Goal: Task Accomplishment & Management: Manage account settings

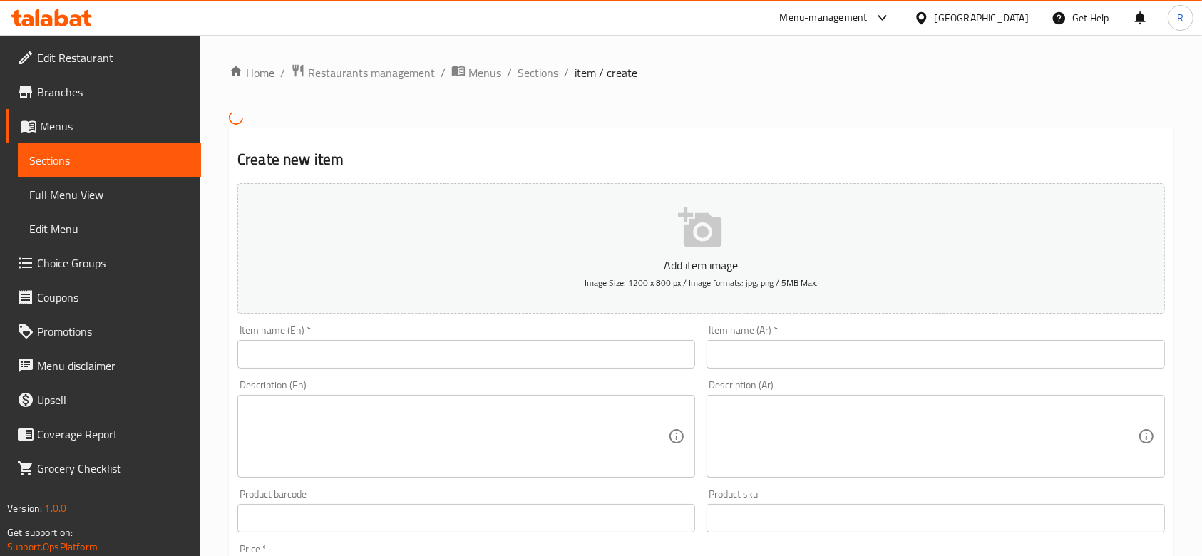
click at [395, 70] on span "Restaurants management" at bounding box center [371, 72] width 127 height 17
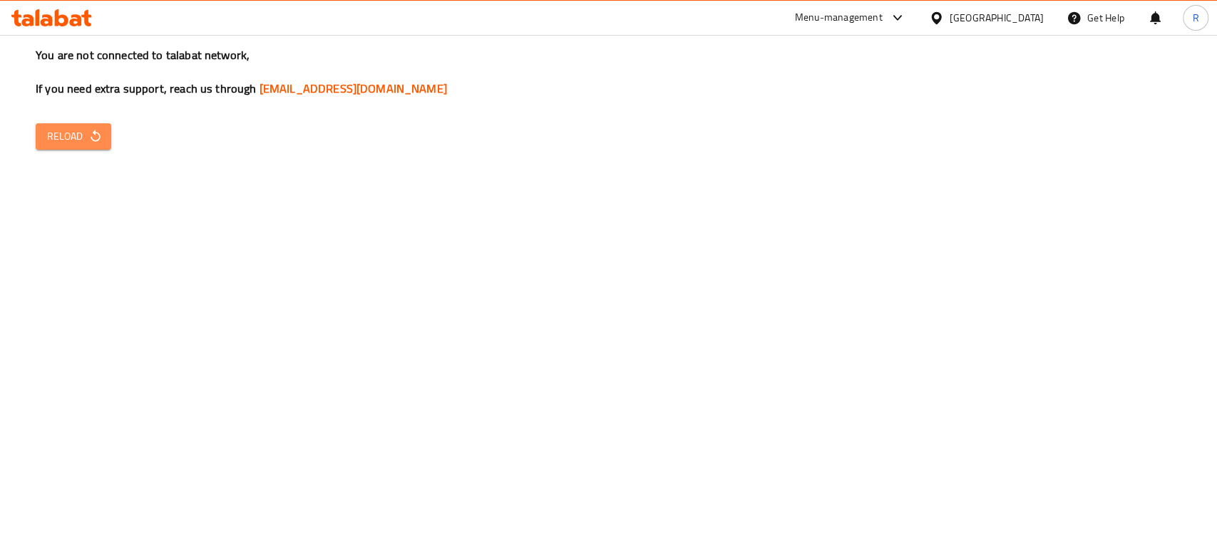
click at [81, 142] on span "Reload" at bounding box center [73, 137] width 53 height 18
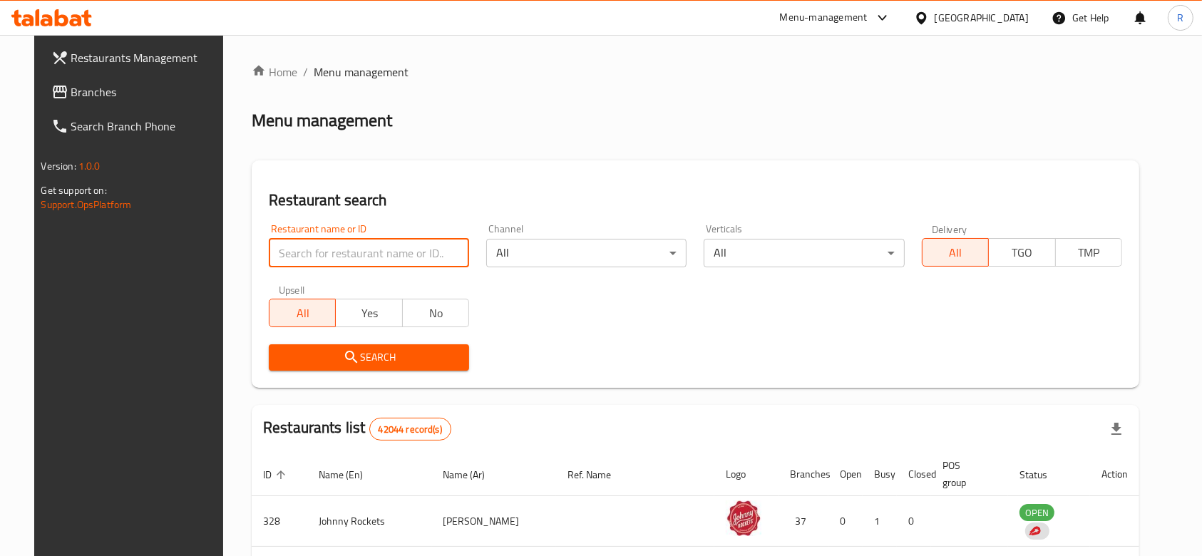
click at [403, 241] on input "search" at bounding box center [369, 253] width 200 height 29
type input "everyday roastery"
click button "Search" at bounding box center [369, 357] width 200 height 26
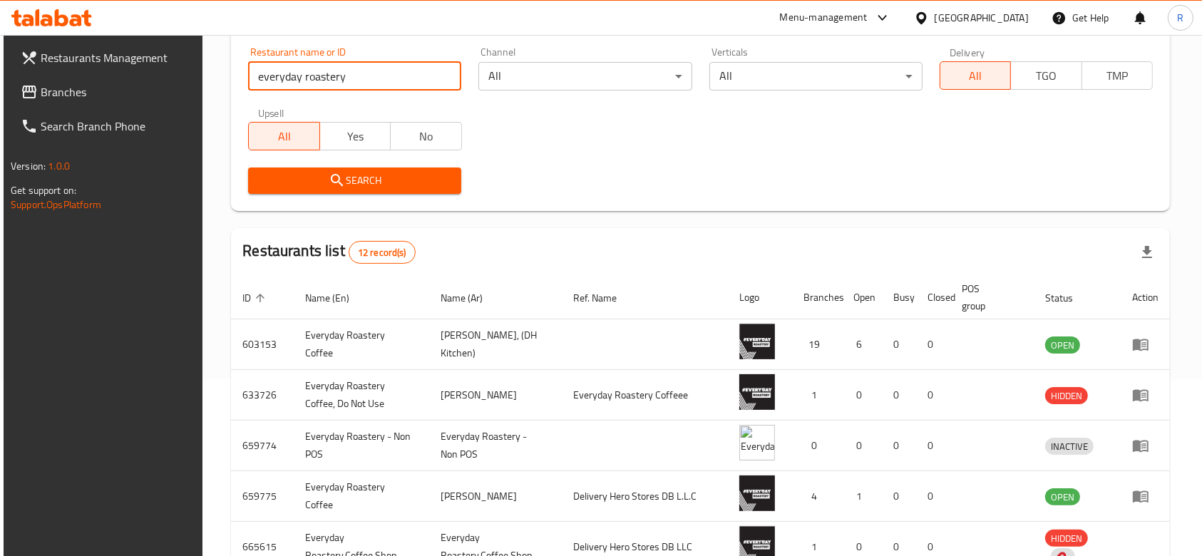
scroll to position [230, 0]
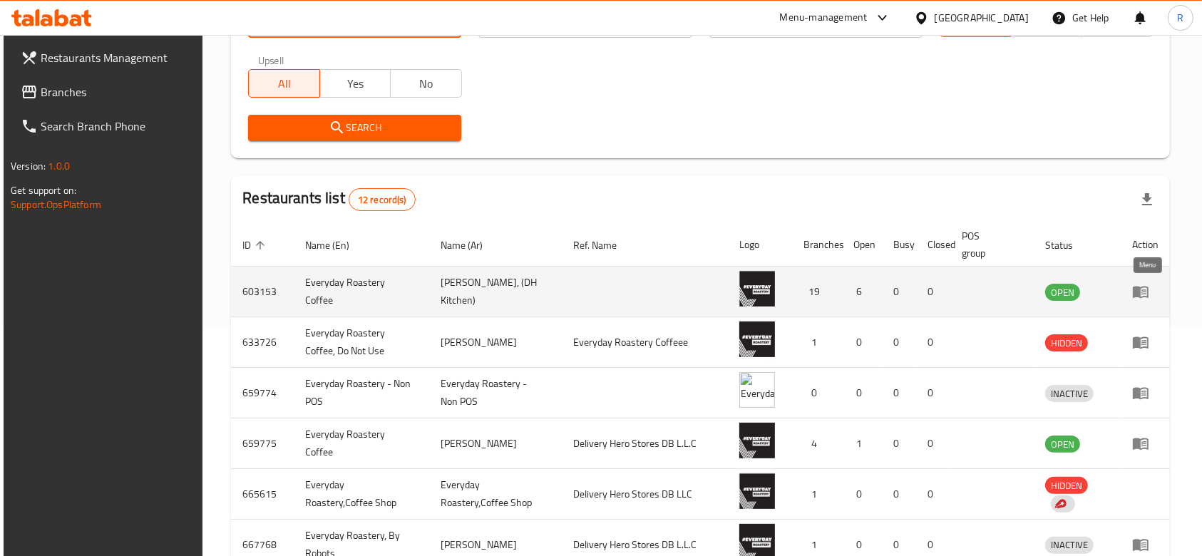
click at [1155, 290] on link "enhanced table" at bounding box center [1145, 291] width 26 height 17
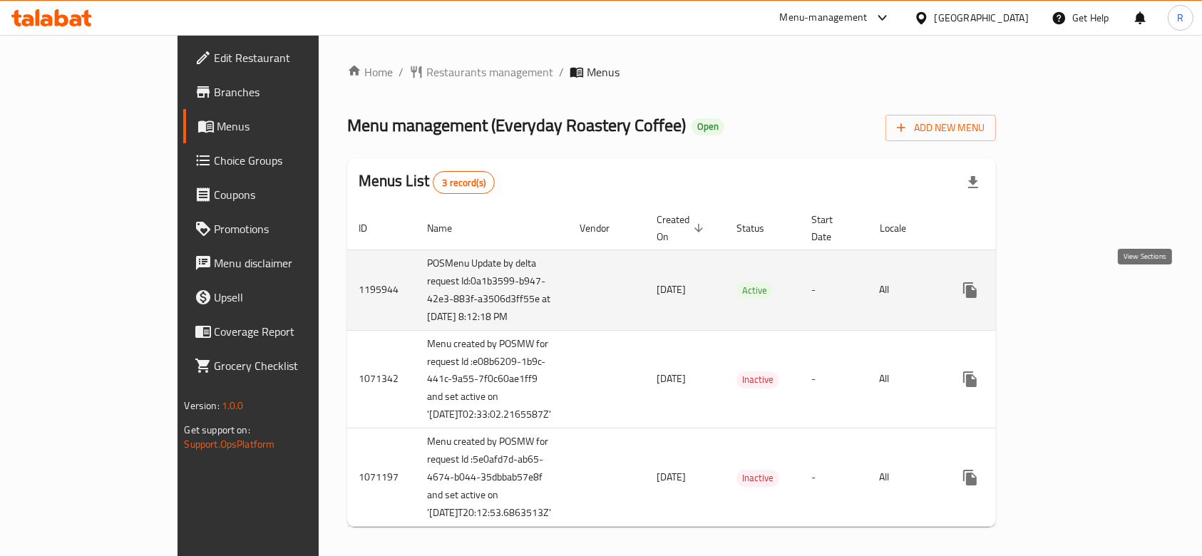
click at [1082, 282] on icon "enhanced table" at bounding box center [1073, 290] width 17 height 17
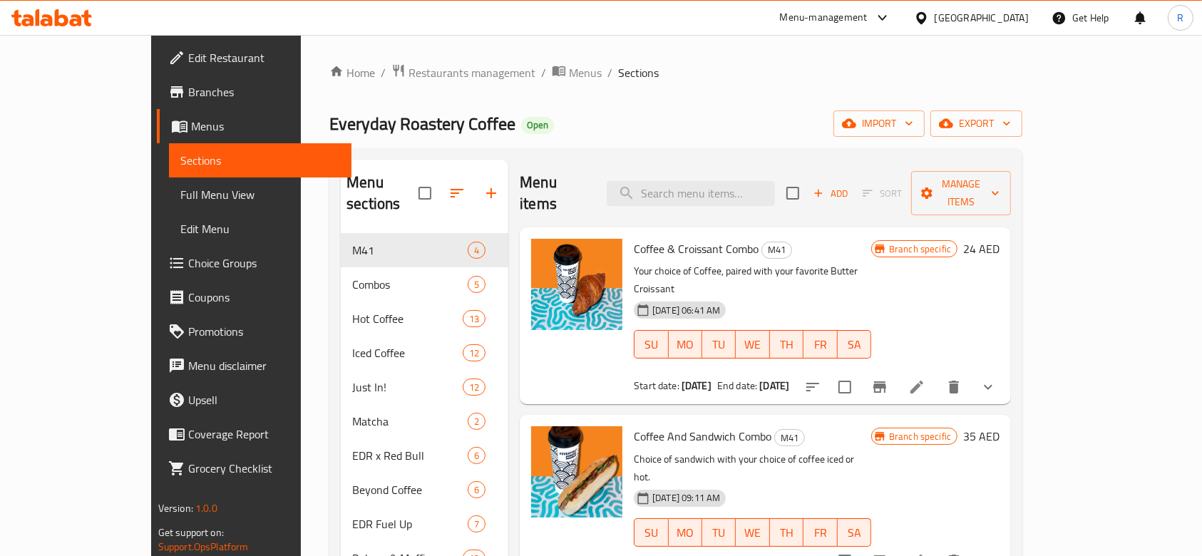
click at [937, 374] on li at bounding box center [917, 387] width 40 height 26
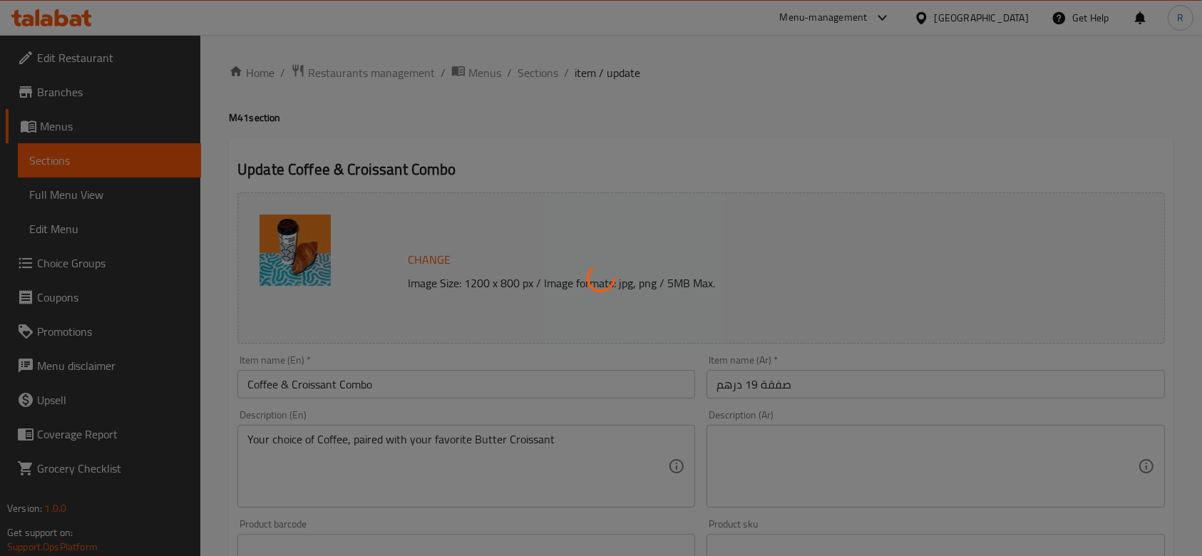
type input "الكرواسون الخاص بك"
type input "1"
type input "اختيارك من القهوة:"
type input "1"
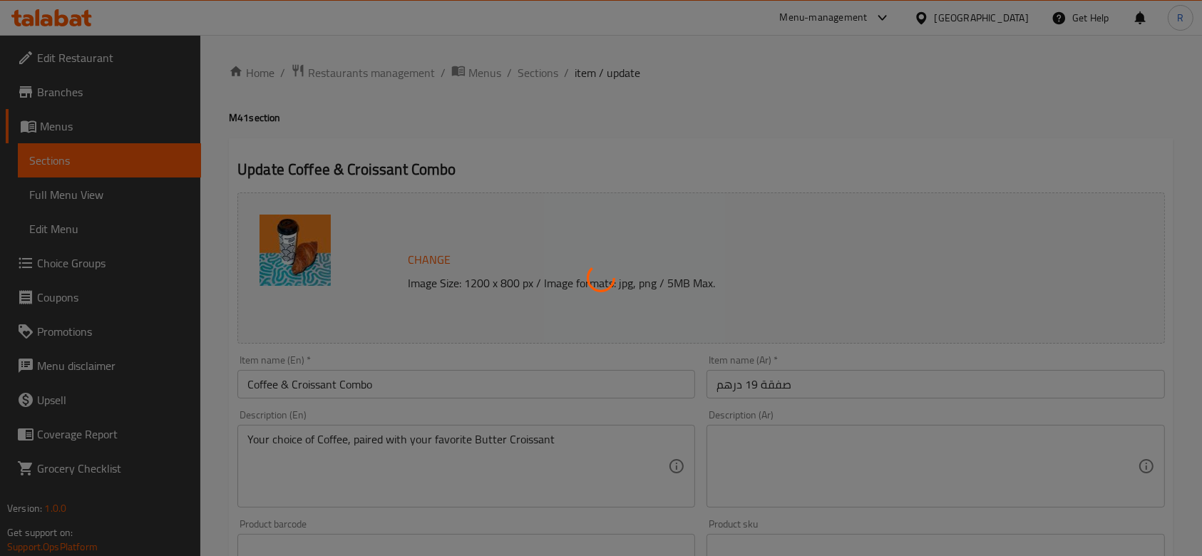
type input "1"
type input "اختيارك لنوع القهوة:"
type input "1"
type input "اختيارك من الحليب"
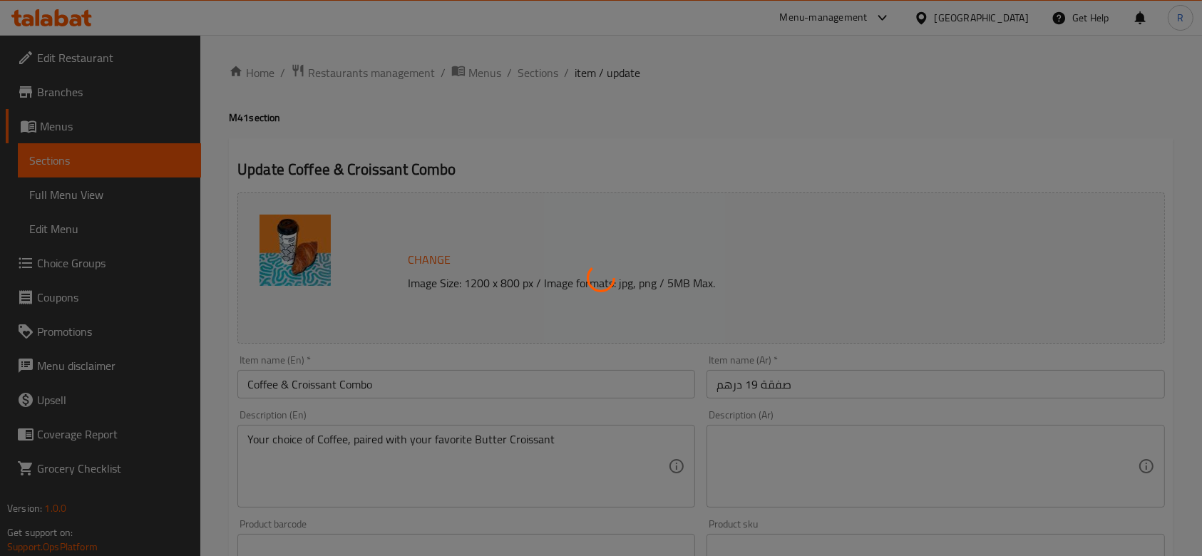
type input "0"
type input "1"
type input "إضافات"
type input "0"
type input "5"
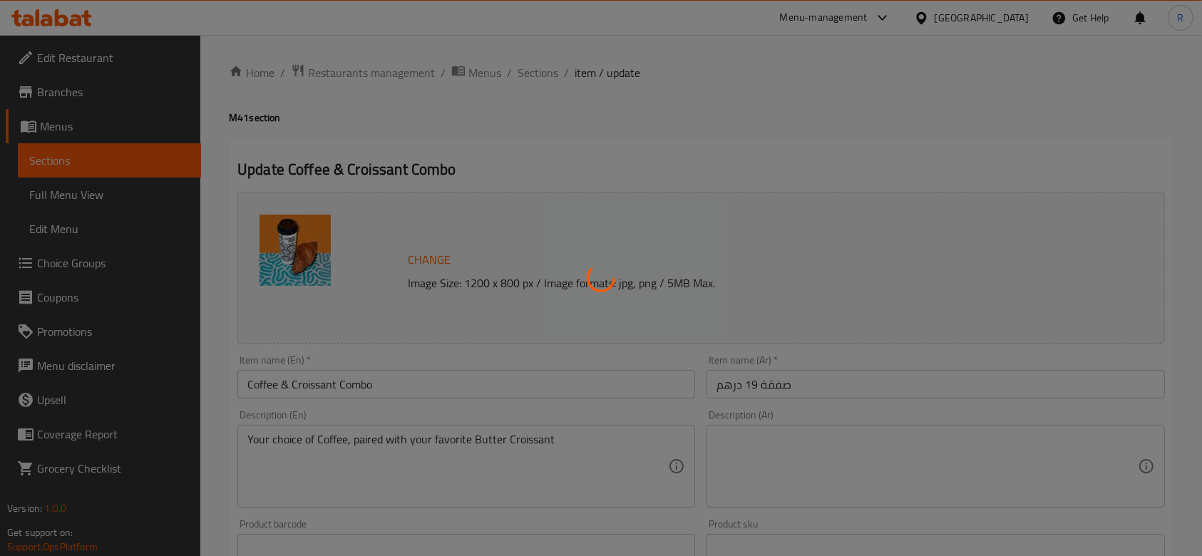
type input "اختيارك من السكر على الجانب"
type input "1"
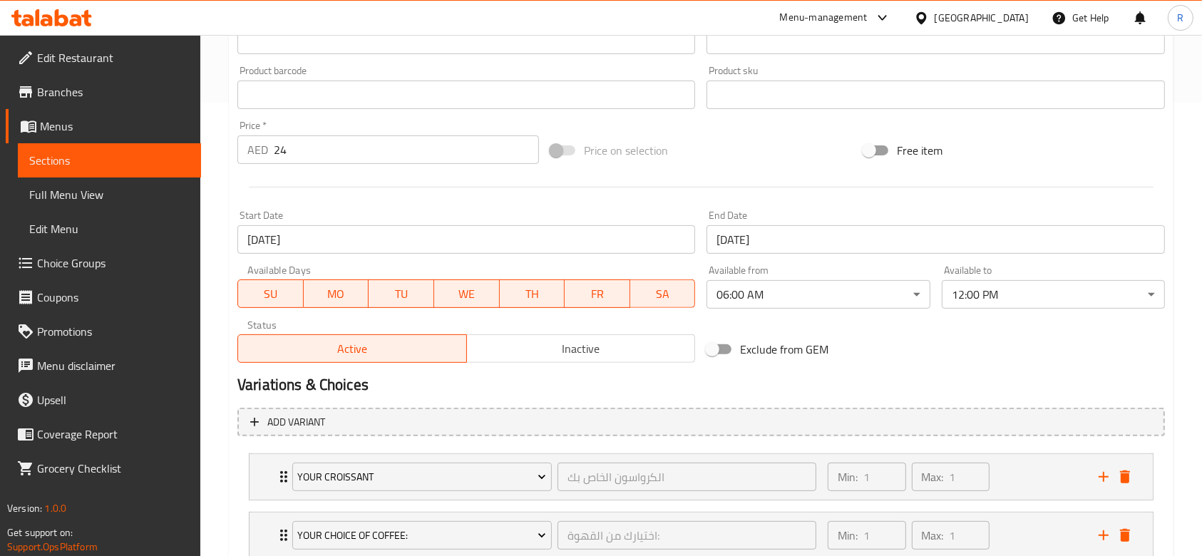
scroll to position [577, 0]
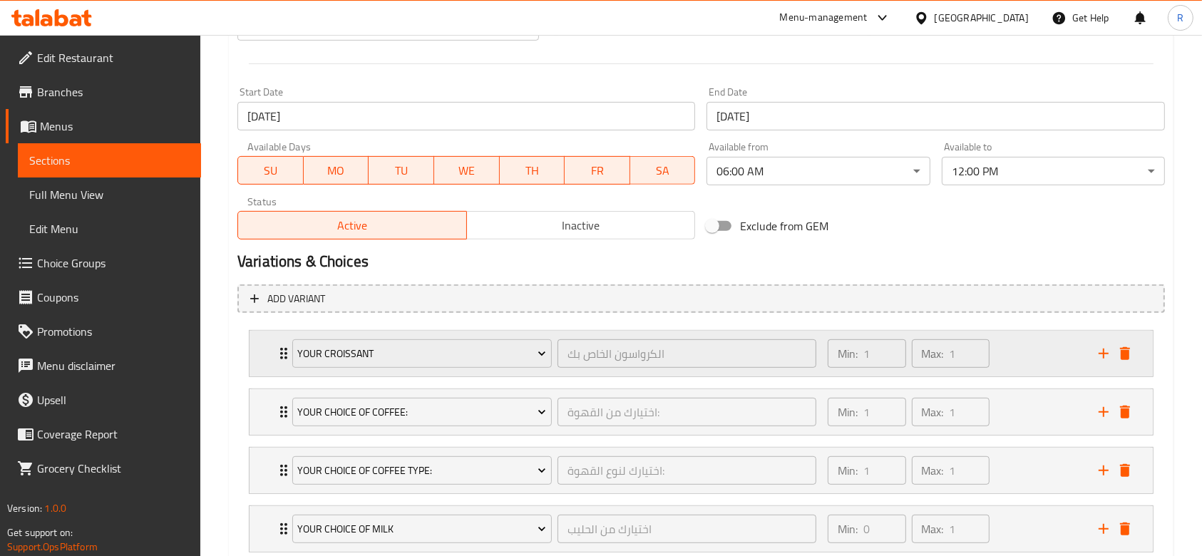
click at [277, 357] on icon "Expand" at bounding box center [283, 353] width 17 height 17
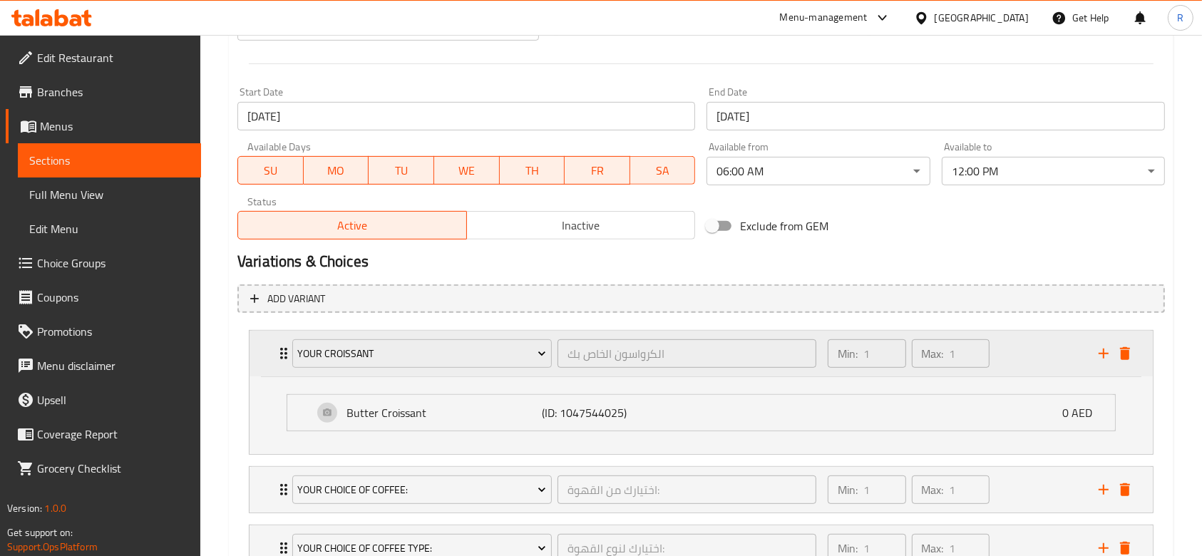
click at [277, 357] on icon "Expand" at bounding box center [283, 353] width 17 height 17
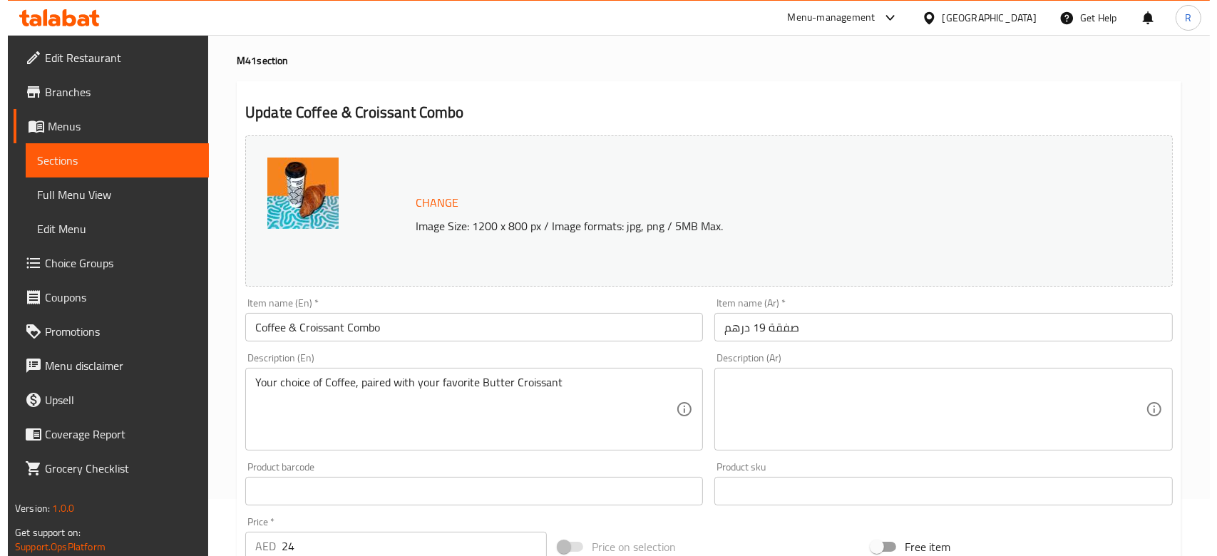
scroll to position [0, 0]
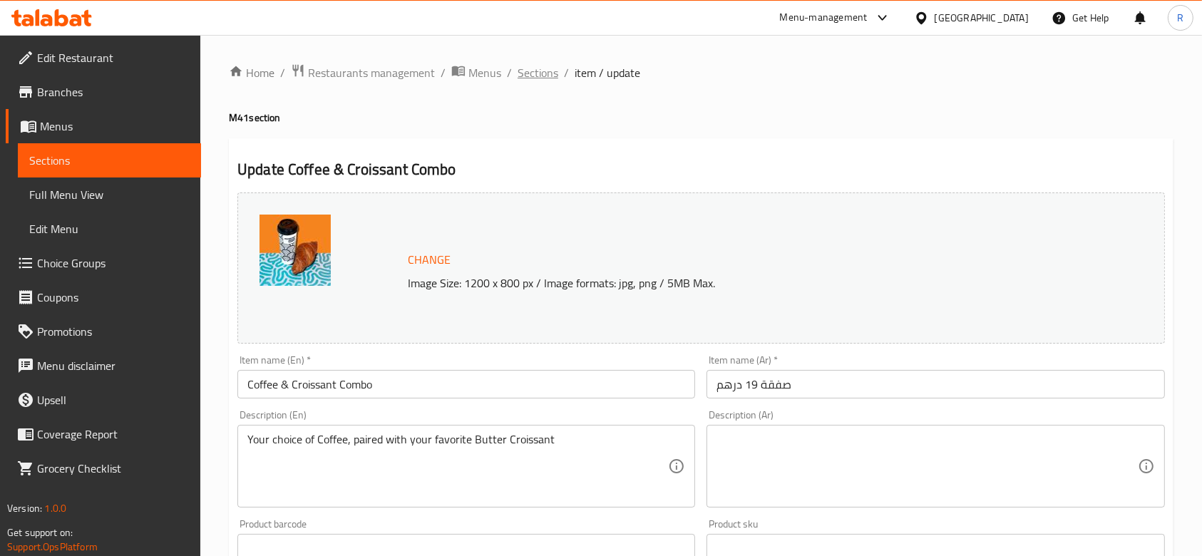
click at [545, 72] on span "Sections" at bounding box center [538, 72] width 41 height 17
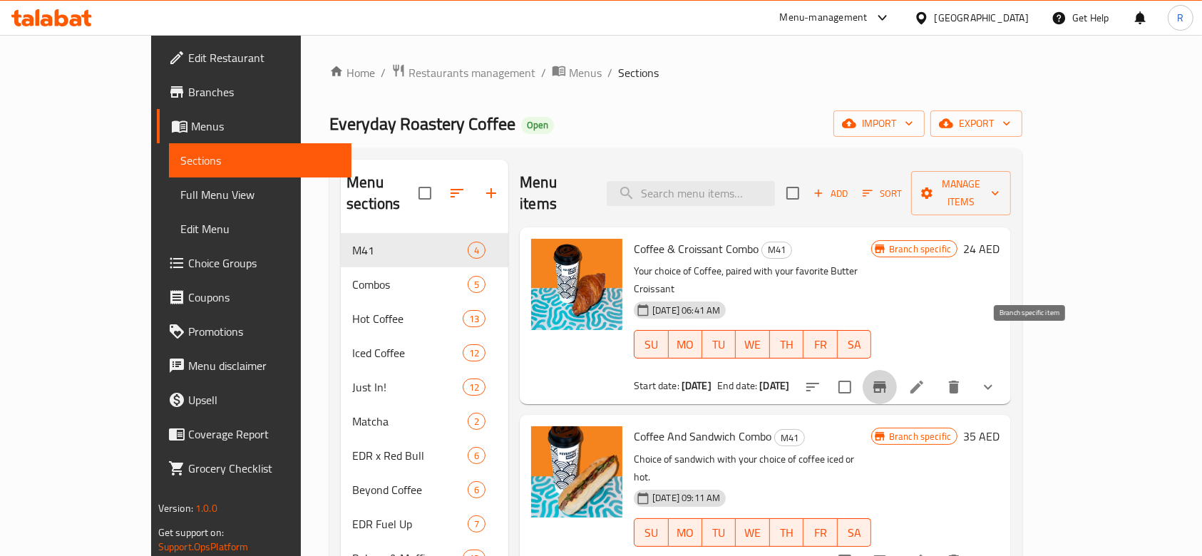
click at [886, 381] on icon "Branch-specific-item" at bounding box center [879, 386] width 13 height 11
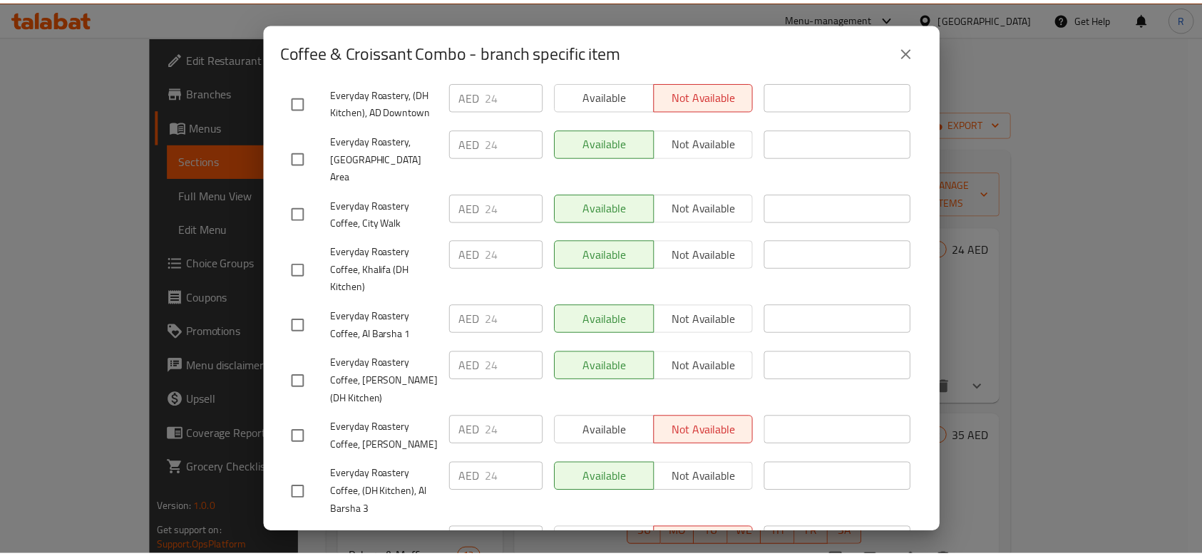
scroll to position [903, 0]
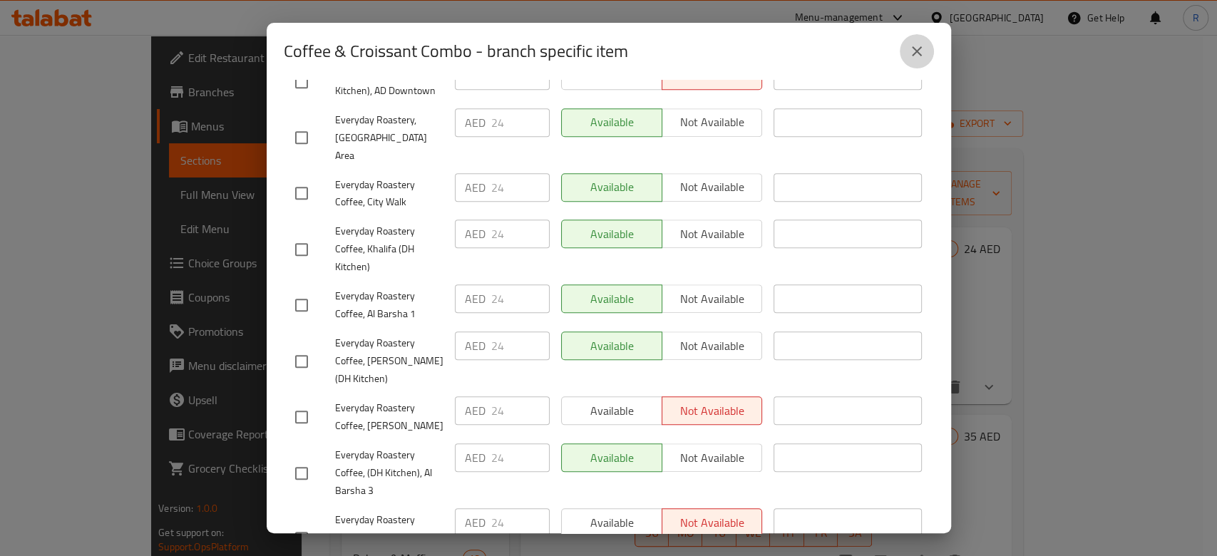
click at [913, 56] on icon "close" at bounding box center [916, 51] width 17 height 17
